Goal: Book appointment/travel/reservation

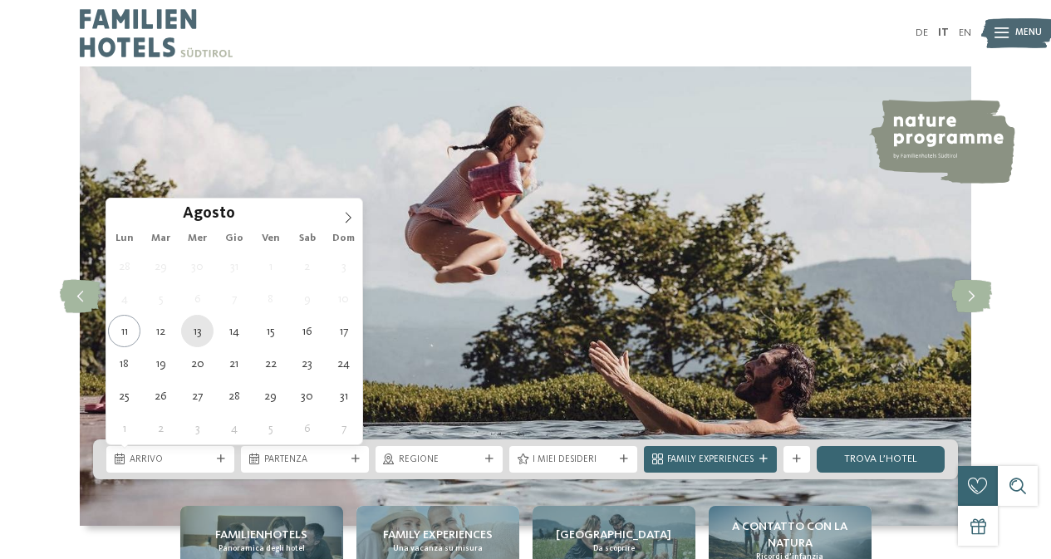
type div "13.08.2025"
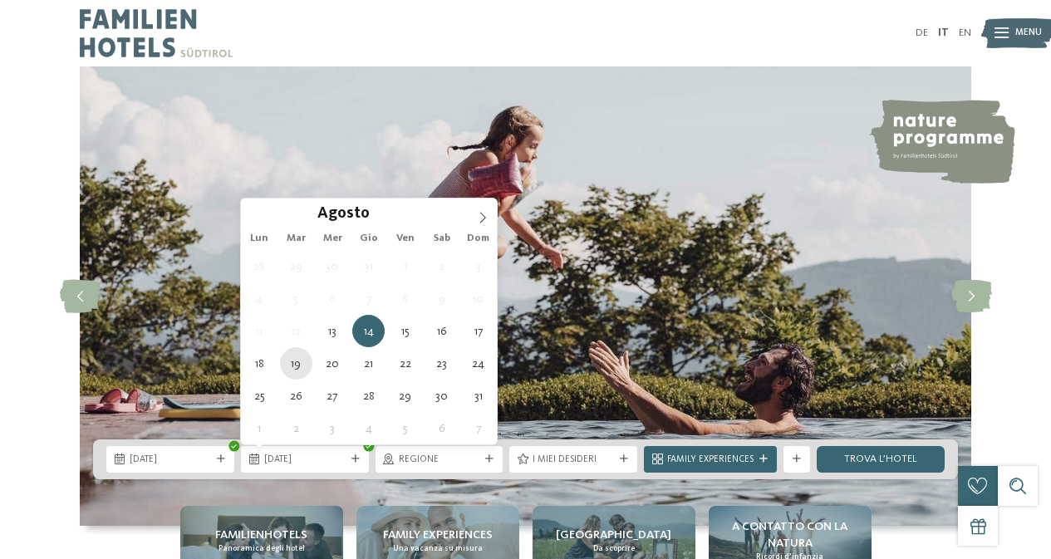
type div "19.08.2025"
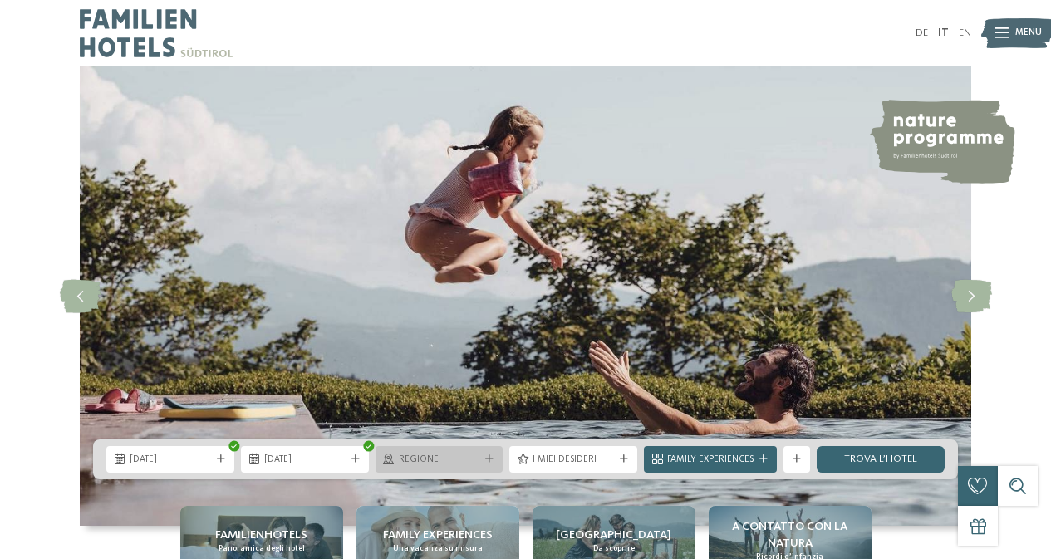
click at [462, 460] on span "Regione" at bounding box center [439, 460] width 81 height 13
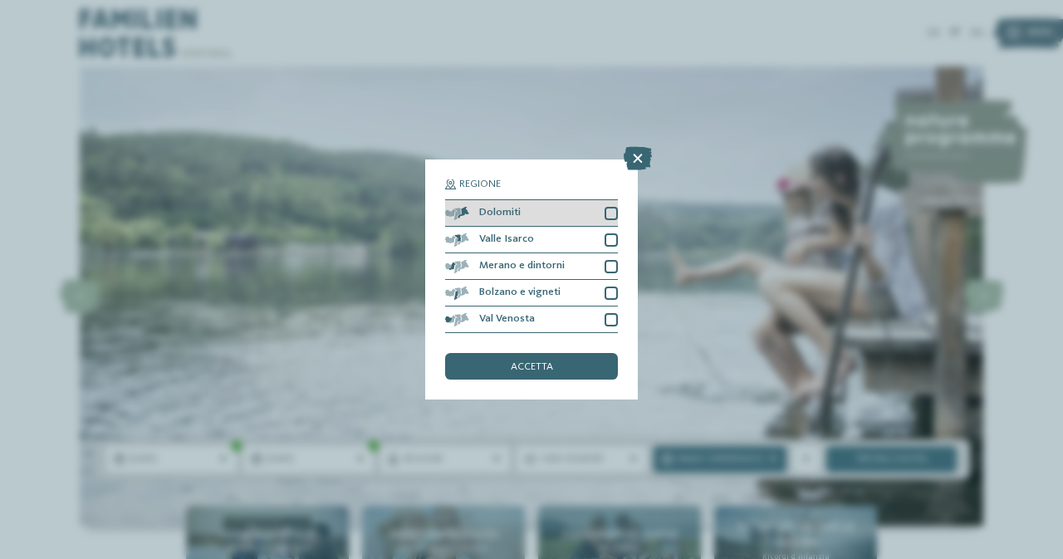
click at [616, 219] on div at bounding box center [611, 213] width 13 height 13
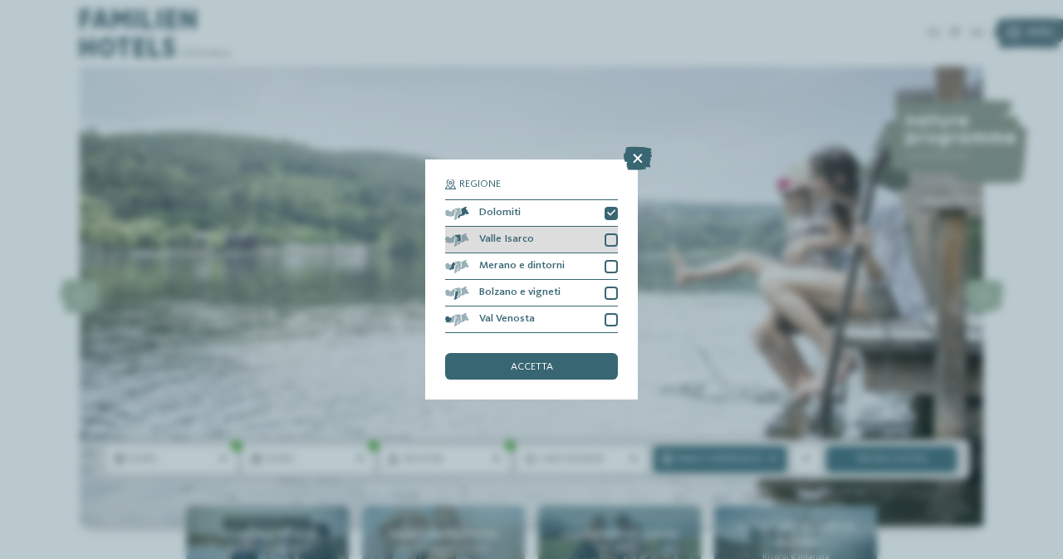
click at [614, 238] on div at bounding box center [611, 239] width 13 height 13
click at [614, 238] on icon at bounding box center [611, 240] width 8 height 8
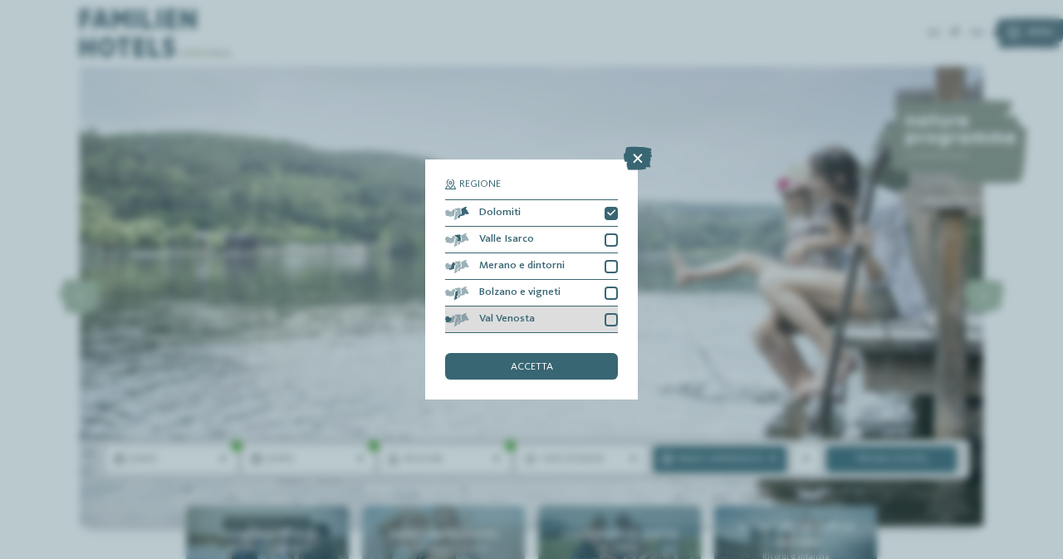
click at [611, 321] on div at bounding box center [611, 319] width 13 height 13
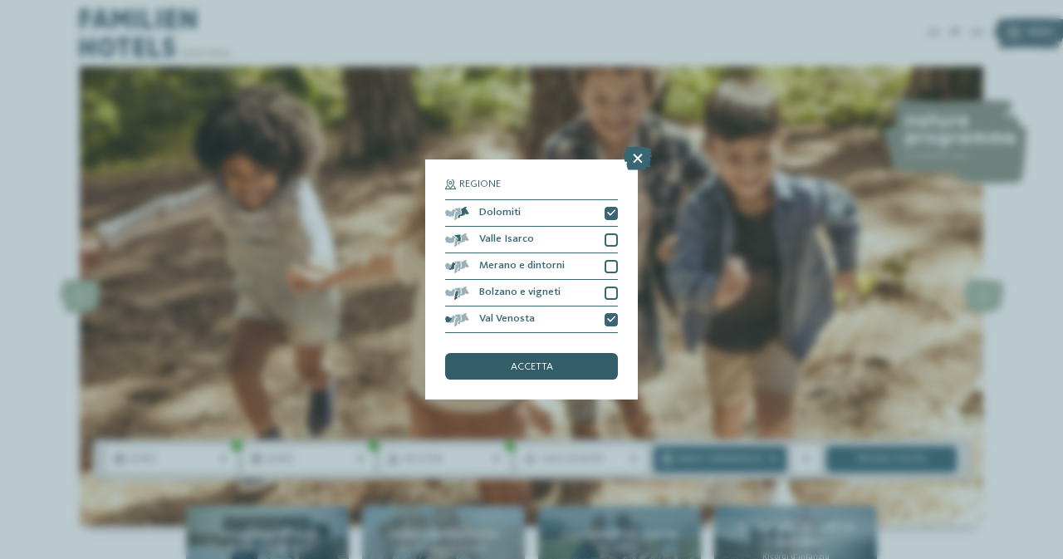
click at [561, 375] on div "accetta" at bounding box center [531, 366] width 173 height 27
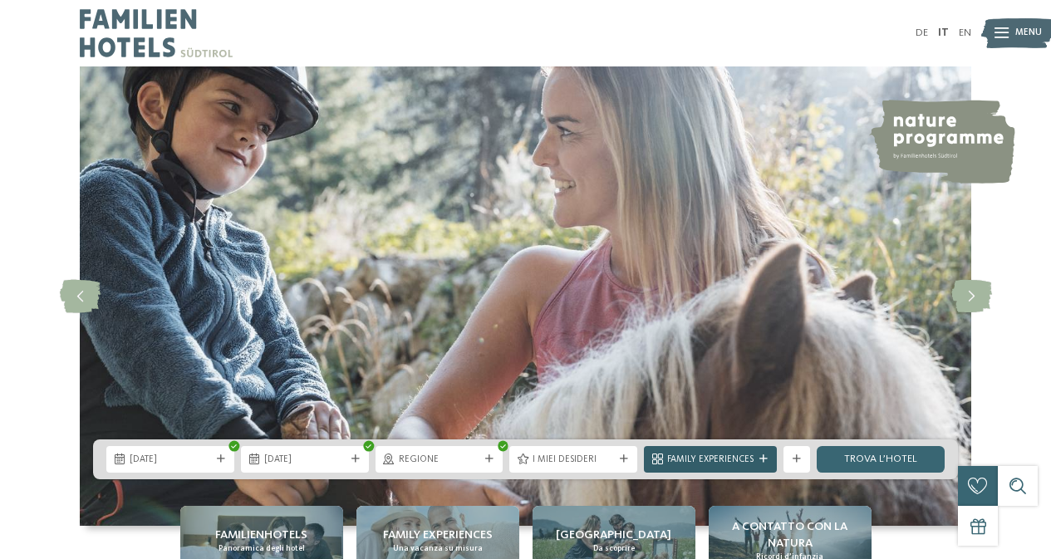
click at [726, 452] on div "Family Experiences" at bounding box center [710, 459] width 93 height 14
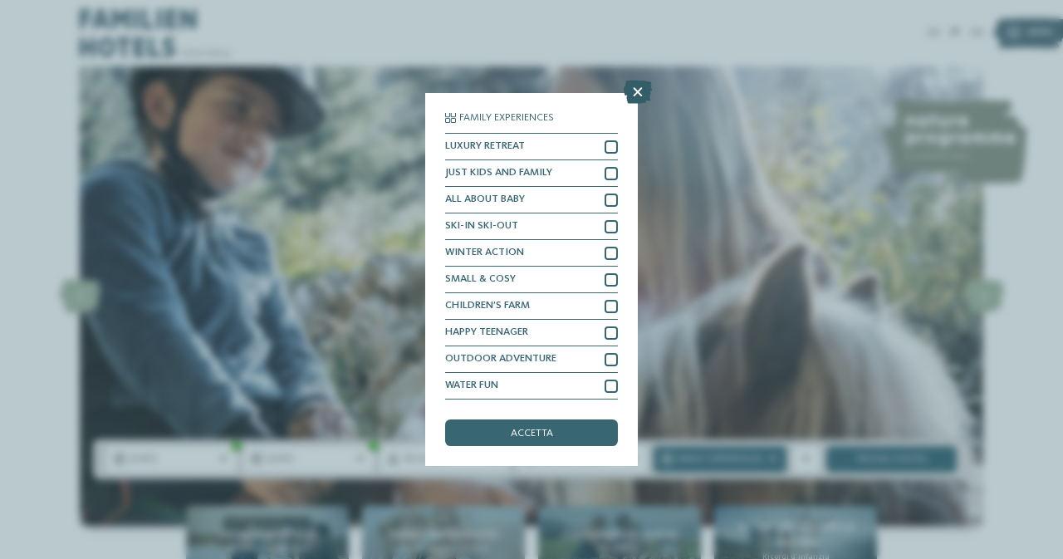
click at [636, 99] on icon at bounding box center [638, 92] width 28 height 23
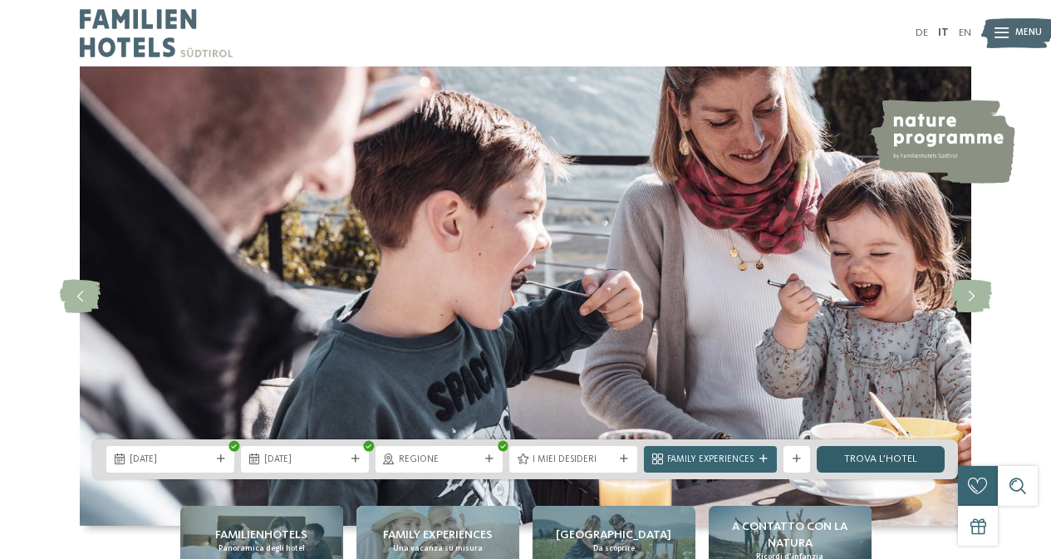
click at [865, 459] on link "trova l’hotel" at bounding box center [881, 459] width 128 height 27
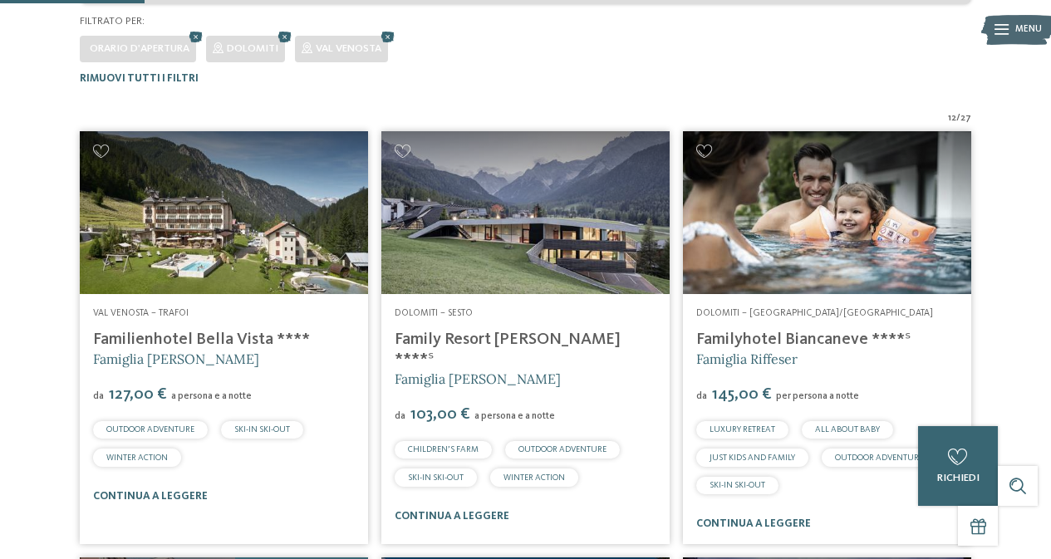
scroll to position [341, 0]
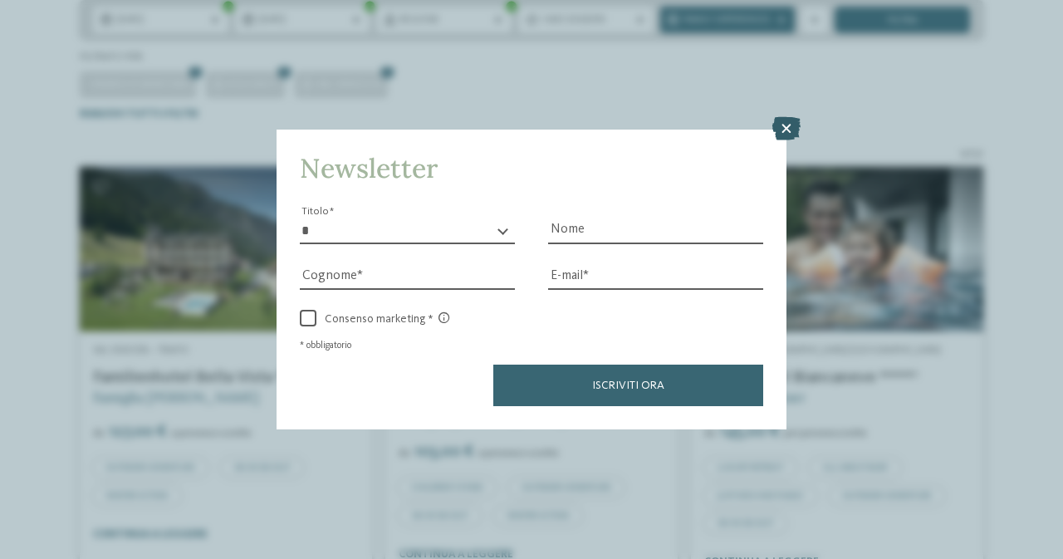
click at [791, 122] on icon at bounding box center [787, 128] width 28 height 23
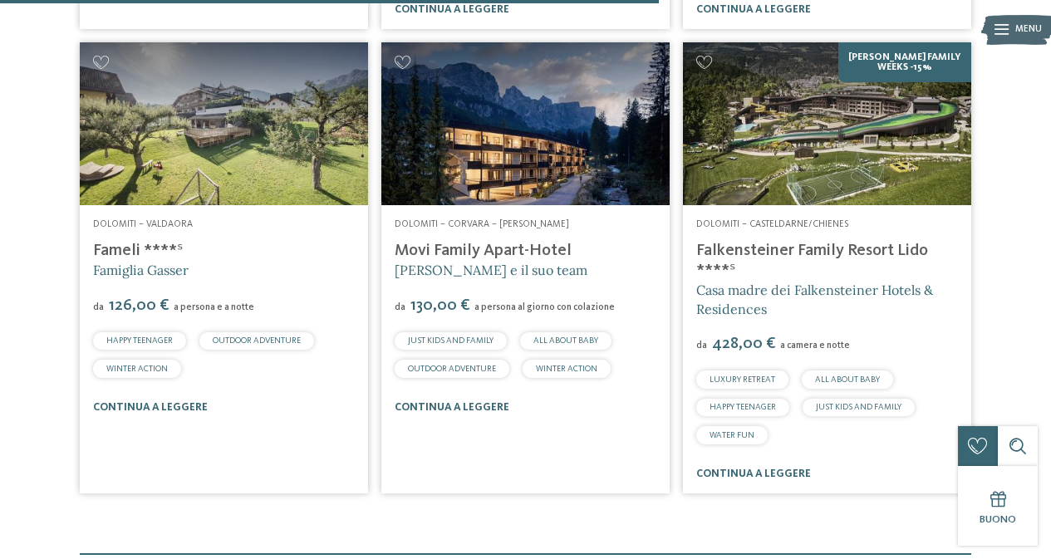
scroll to position [1804, 0]
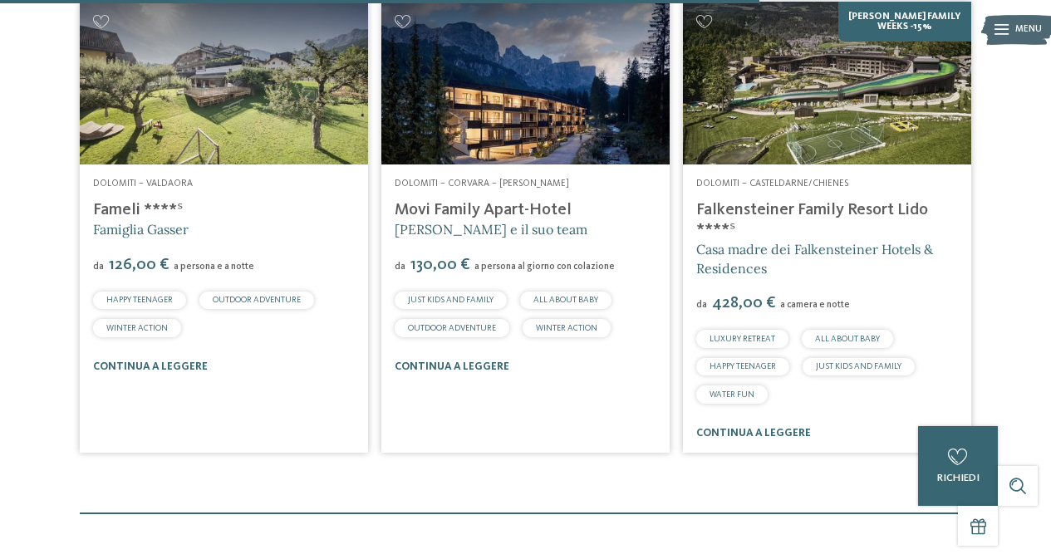
click at [498, 209] on link "Movi Family Apart-Hotel" at bounding box center [483, 210] width 177 height 17
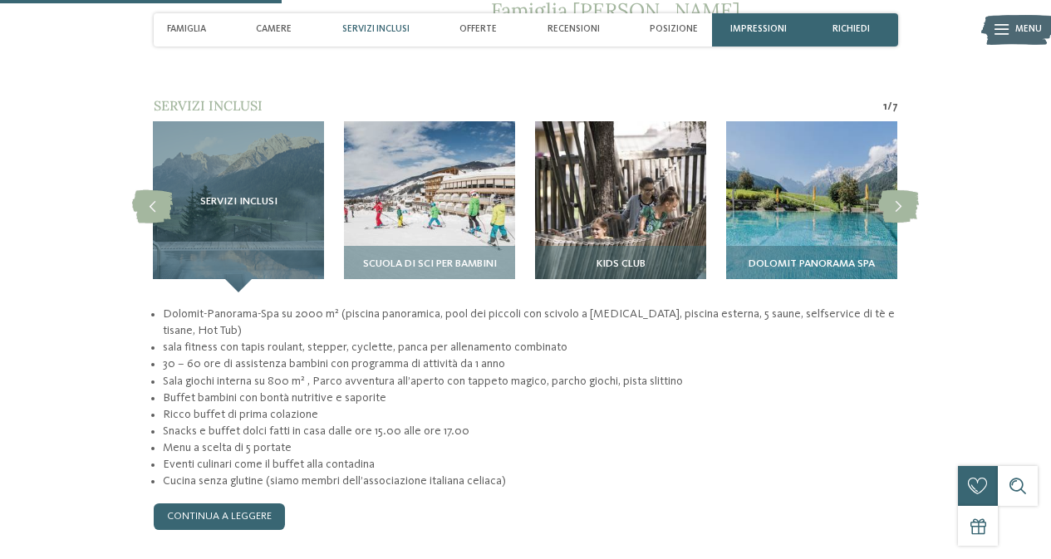
scroll to position [1122, 0]
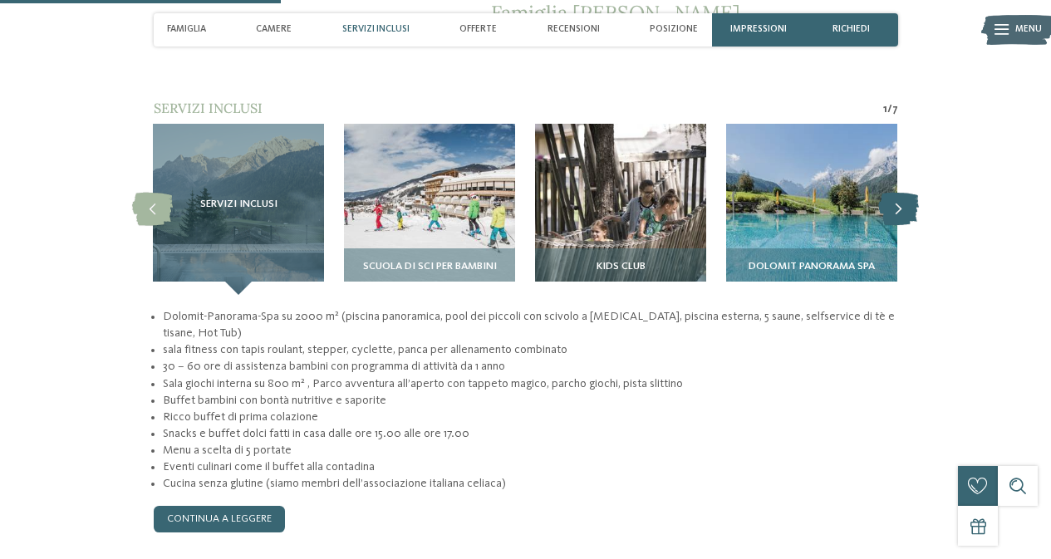
click at [895, 193] on icon at bounding box center [898, 209] width 41 height 33
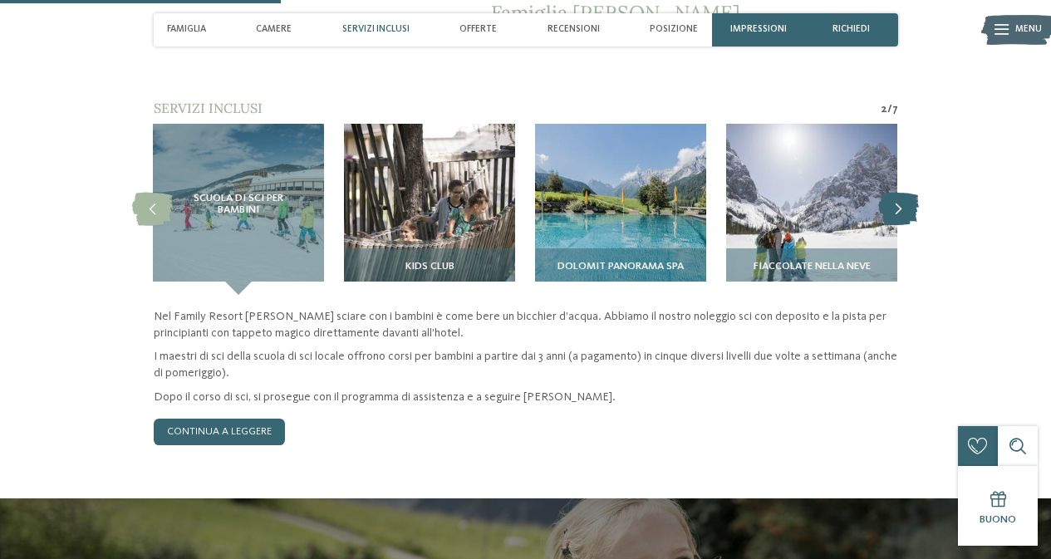
click at [896, 193] on icon at bounding box center [898, 209] width 41 height 33
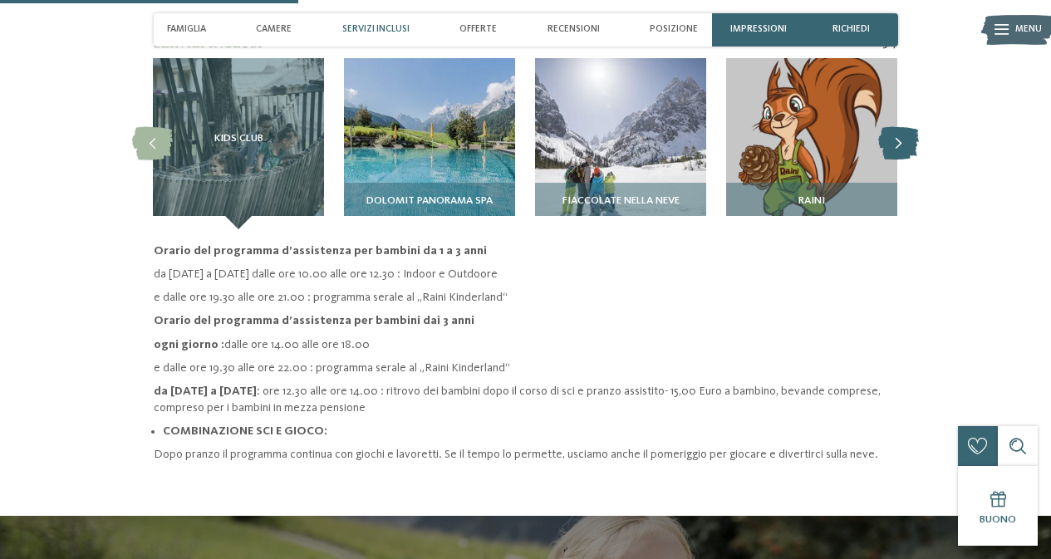
scroll to position [1190, 0]
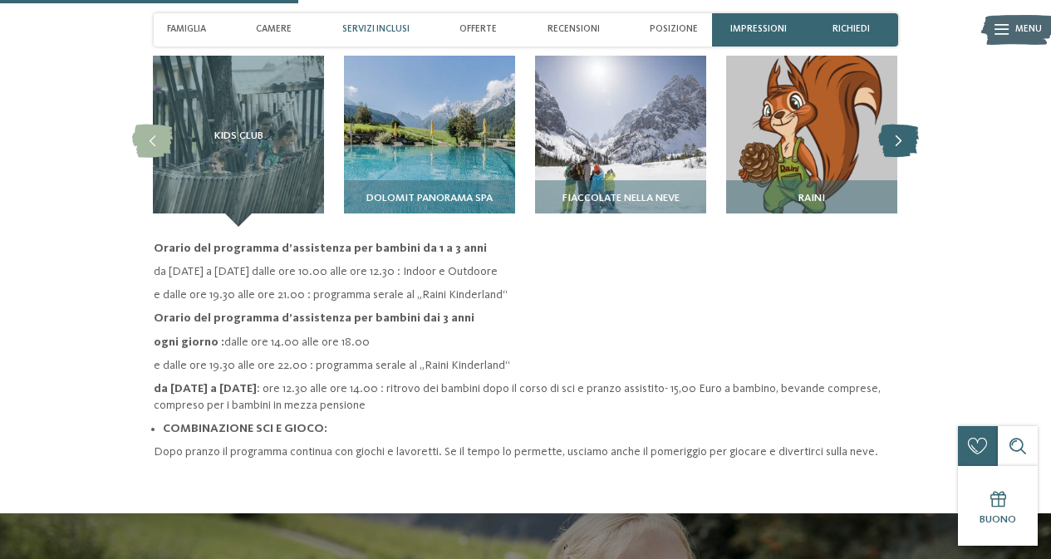
click at [904, 125] on icon at bounding box center [898, 141] width 41 height 33
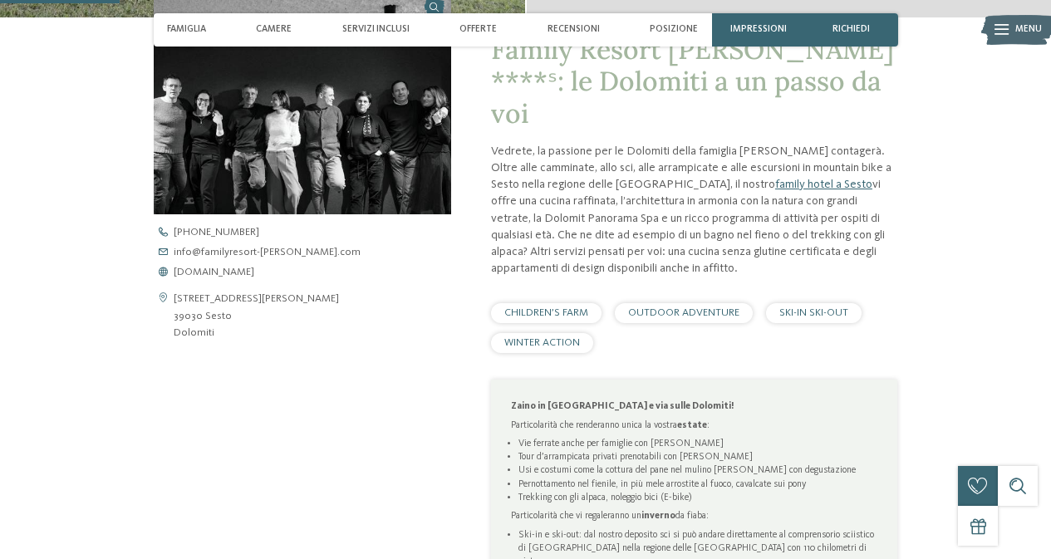
scroll to position [467, 0]
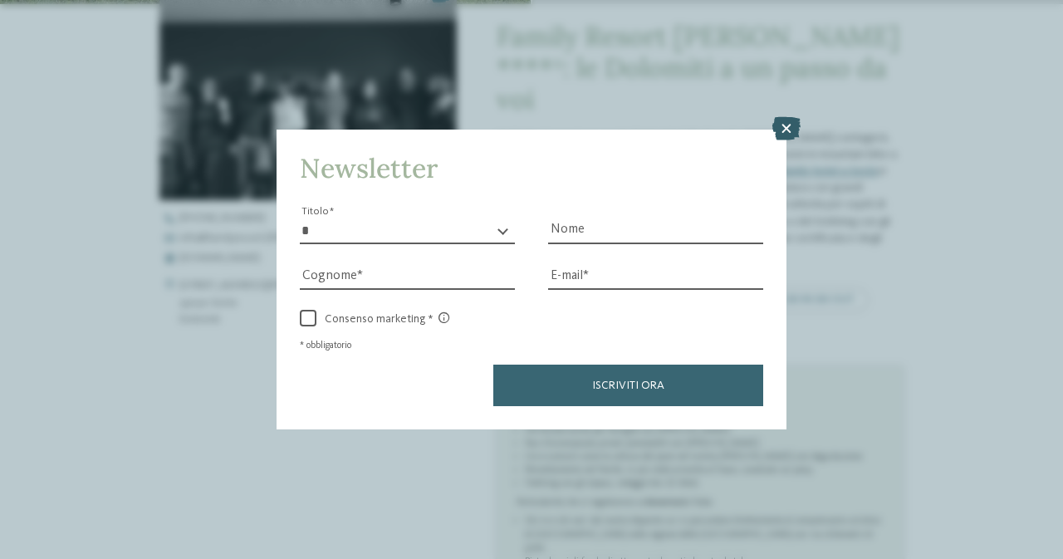
click at [788, 129] on icon at bounding box center [787, 128] width 28 height 23
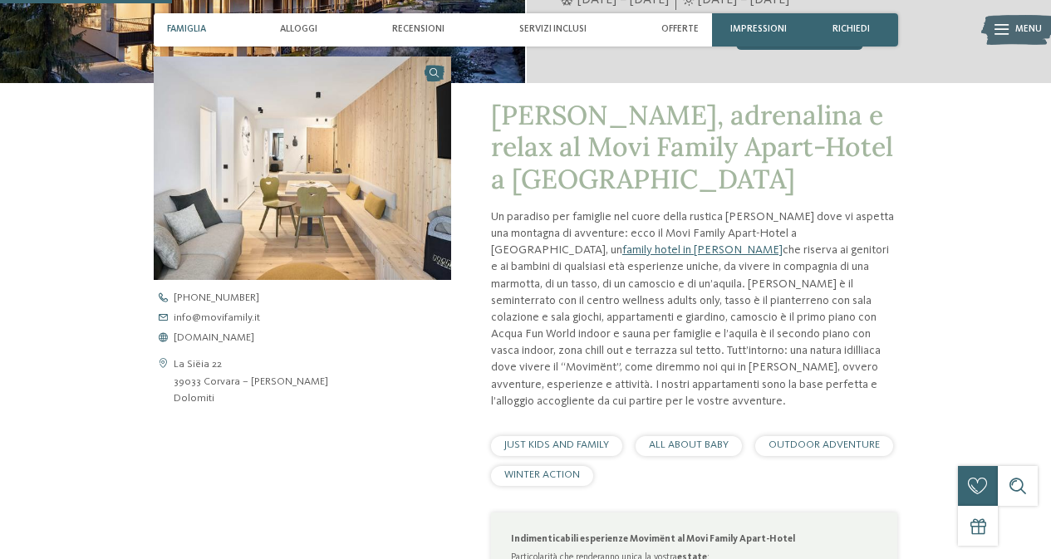
scroll to position [220, 0]
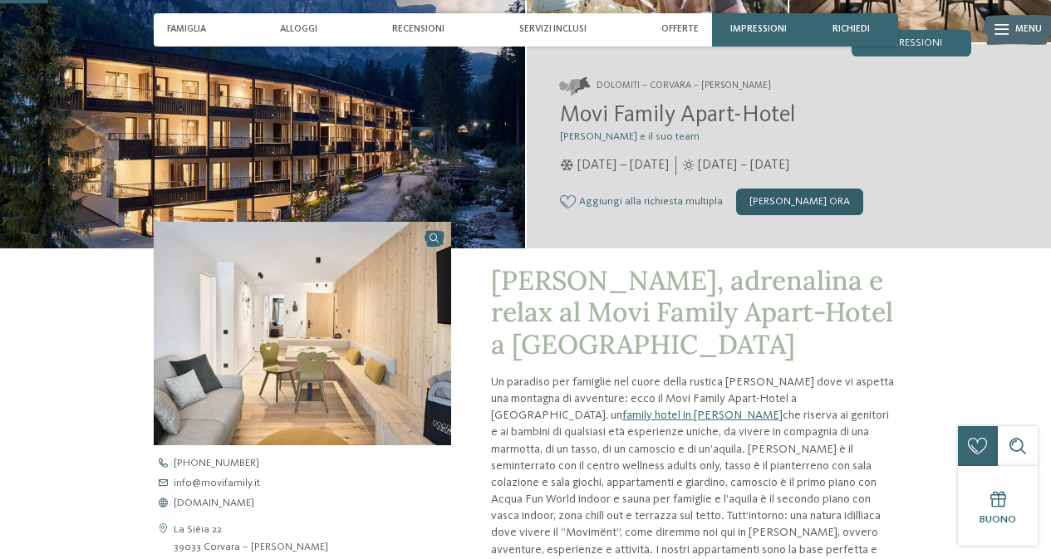
click at [820, 198] on div "[PERSON_NAME] ora" at bounding box center [799, 202] width 127 height 27
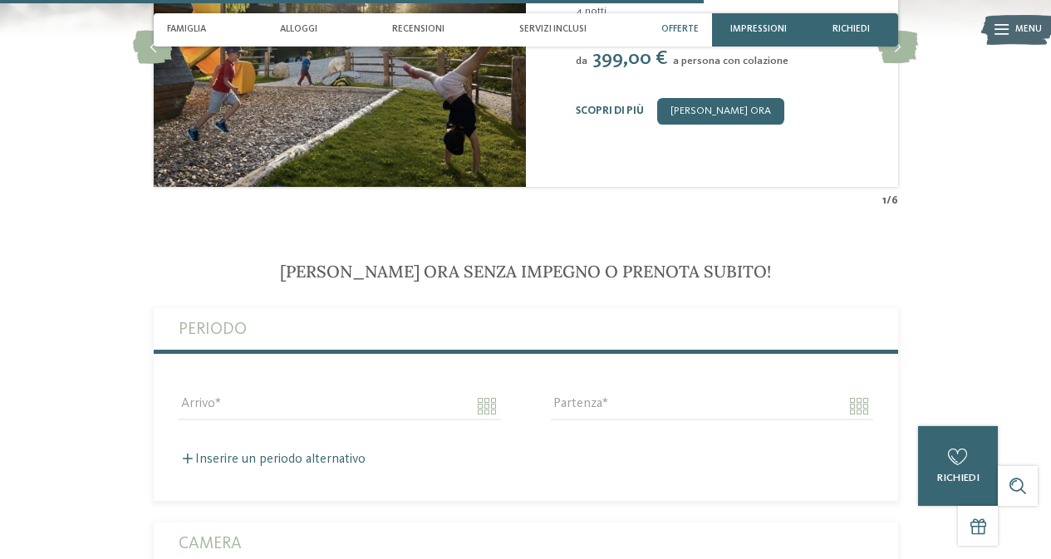
scroll to position [3378, 0]
